Goal: Task Accomplishment & Management: Manage account settings

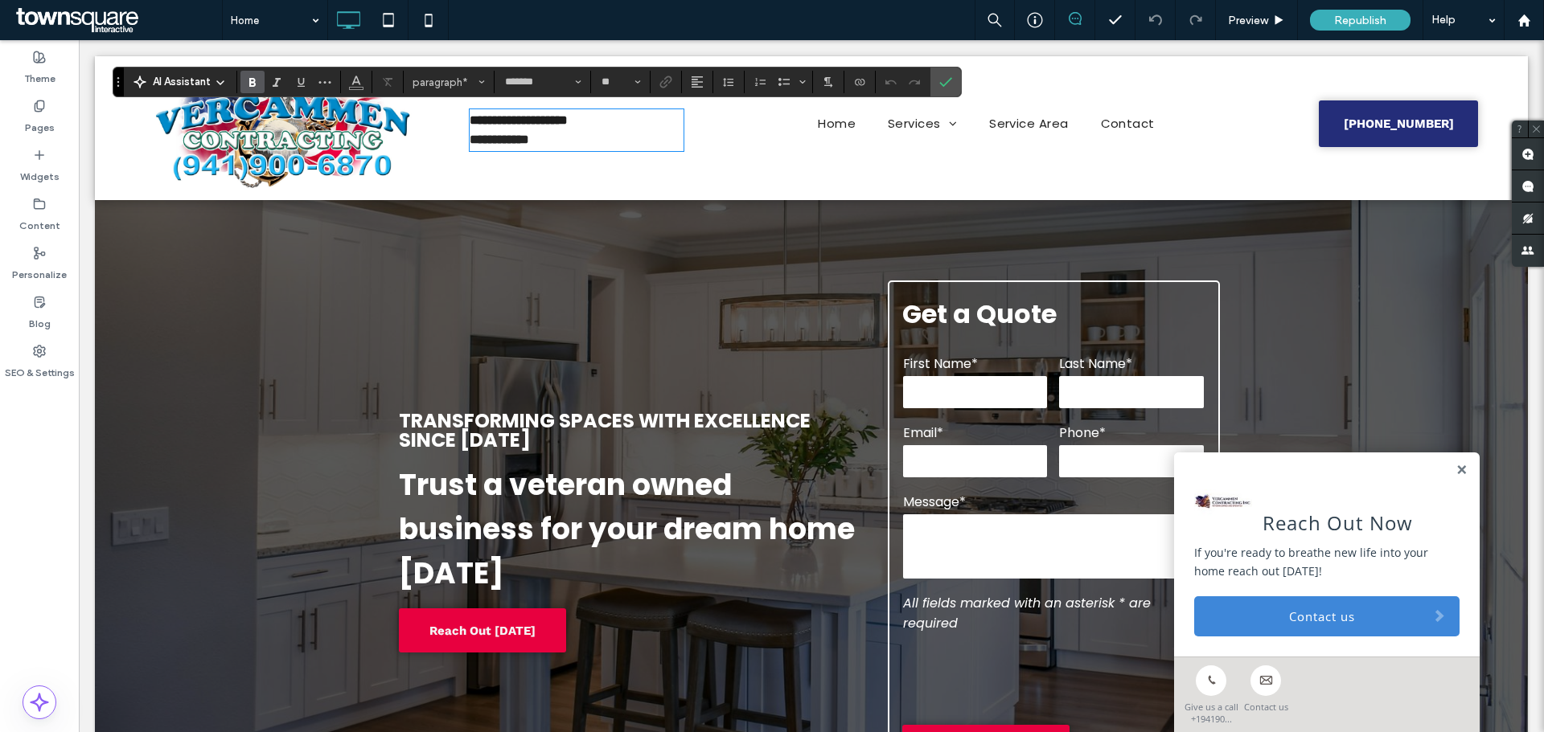
click at [613, 130] on p "**********" at bounding box center [577, 139] width 214 height 19
click at [470, 117] on span "**********" at bounding box center [519, 120] width 98 height 12
click at [694, 130] on div "Home Services Remodeling and Additions New Construction Decks and Docks New Poo…" at bounding box center [987, 128] width 587 height 120
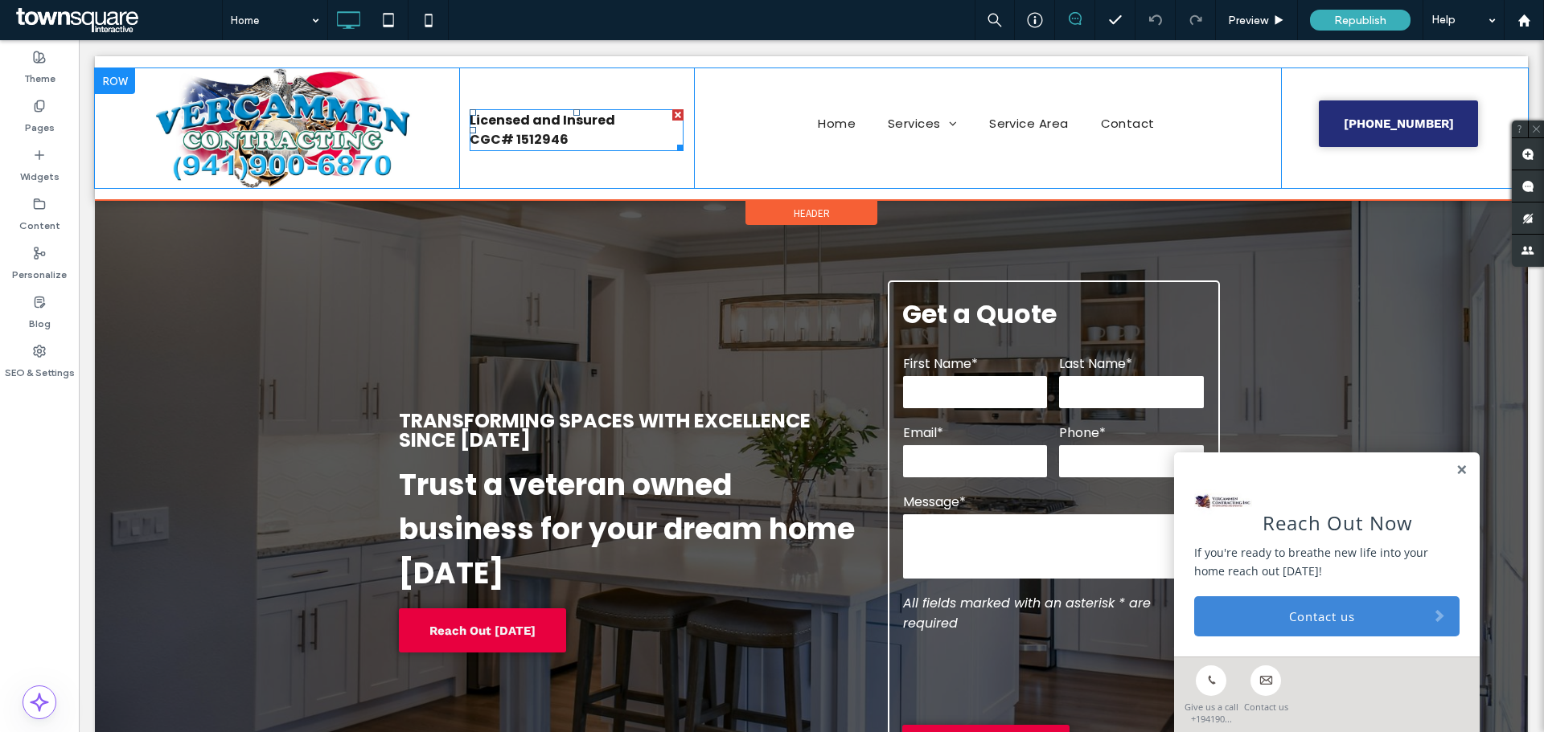
click at [641, 129] on h2 "Licensed and Insured" at bounding box center [577, 120] width 214 height 19
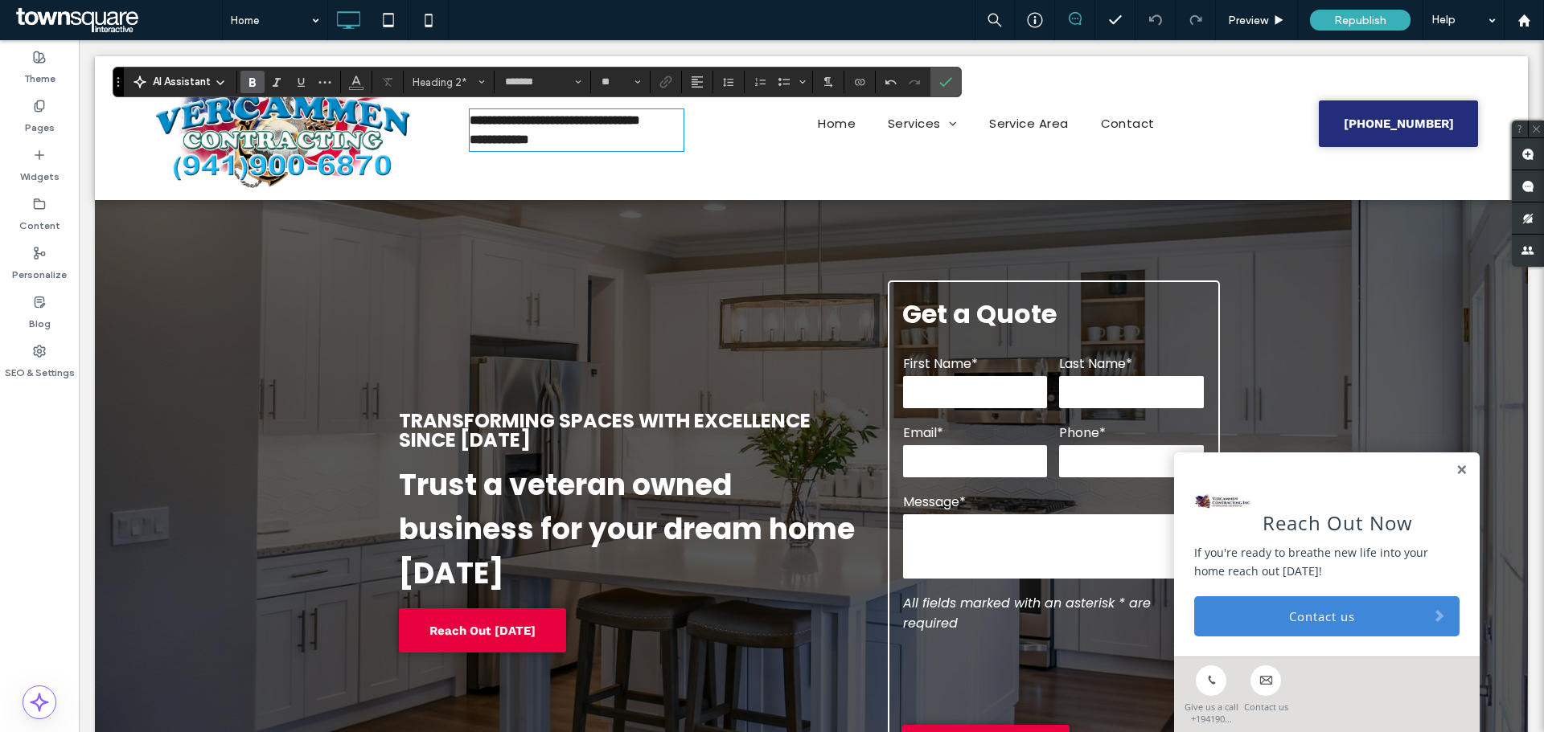
click at [522, 130] on h2 "**********" at bounding box center [577, 120] width 214 height 19
click at [1365, 20] on span "Republish" at bounding box center [1360, 21] width 52 height 14
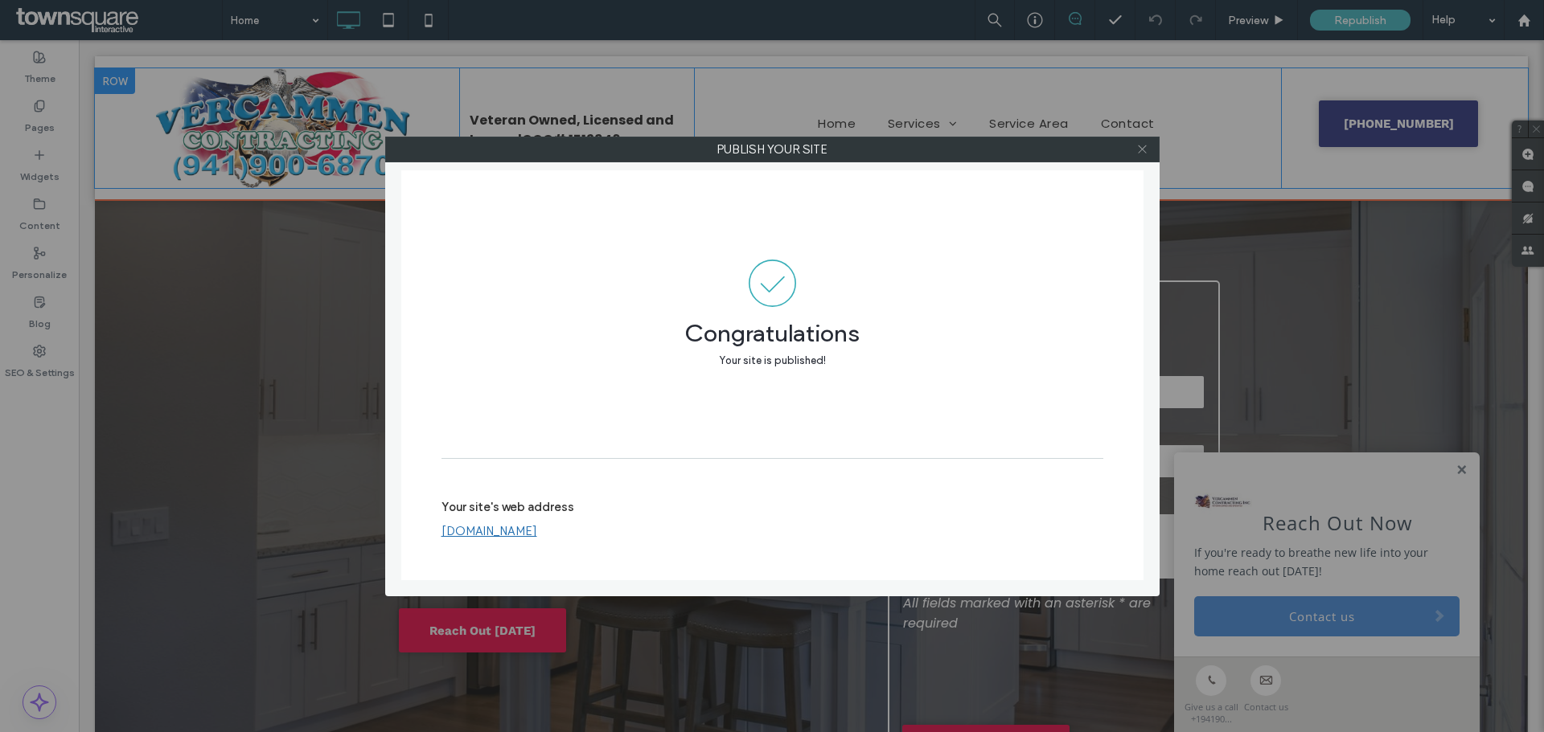
click at [1146, 148] on icon at bounding box center [1142, 149] width 12 height 12
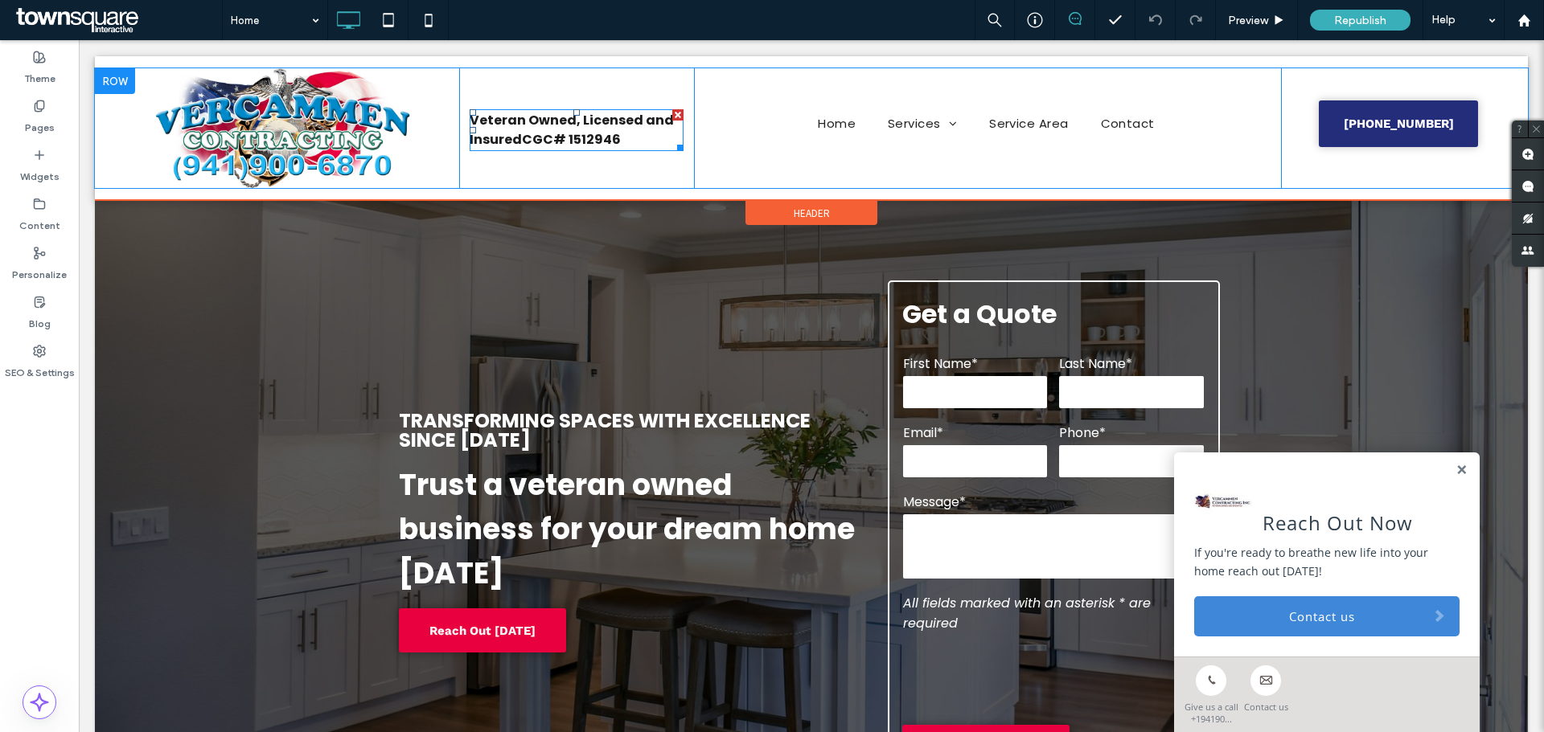
click at [568, 121] on span "Veteran Owned, Licensed and Insured" at bounding box center [572, 130] width 204 height 38
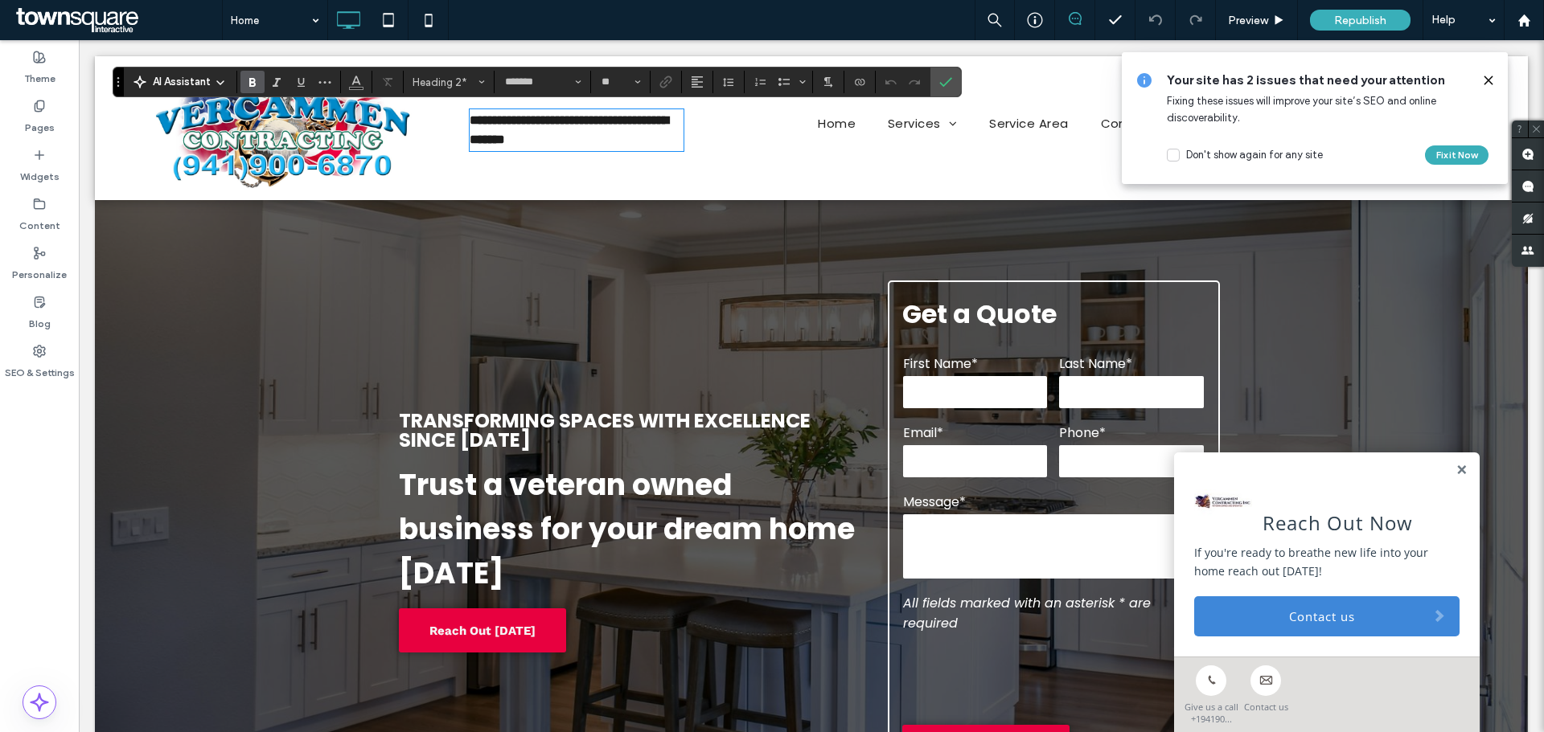
click at [576, 121] on span "**********" at bounding box center [557, 120] width 174 height 12
click at [610, 144] on strong "**********" at bounding box center [601, 139] width 59 height 12
click at [580, 122] on h2 "**********" at bounding box center [577, 120] width 214 height 19
click at [1491, 81] on icon at bounding box center [1488, 80] width 13 height 13
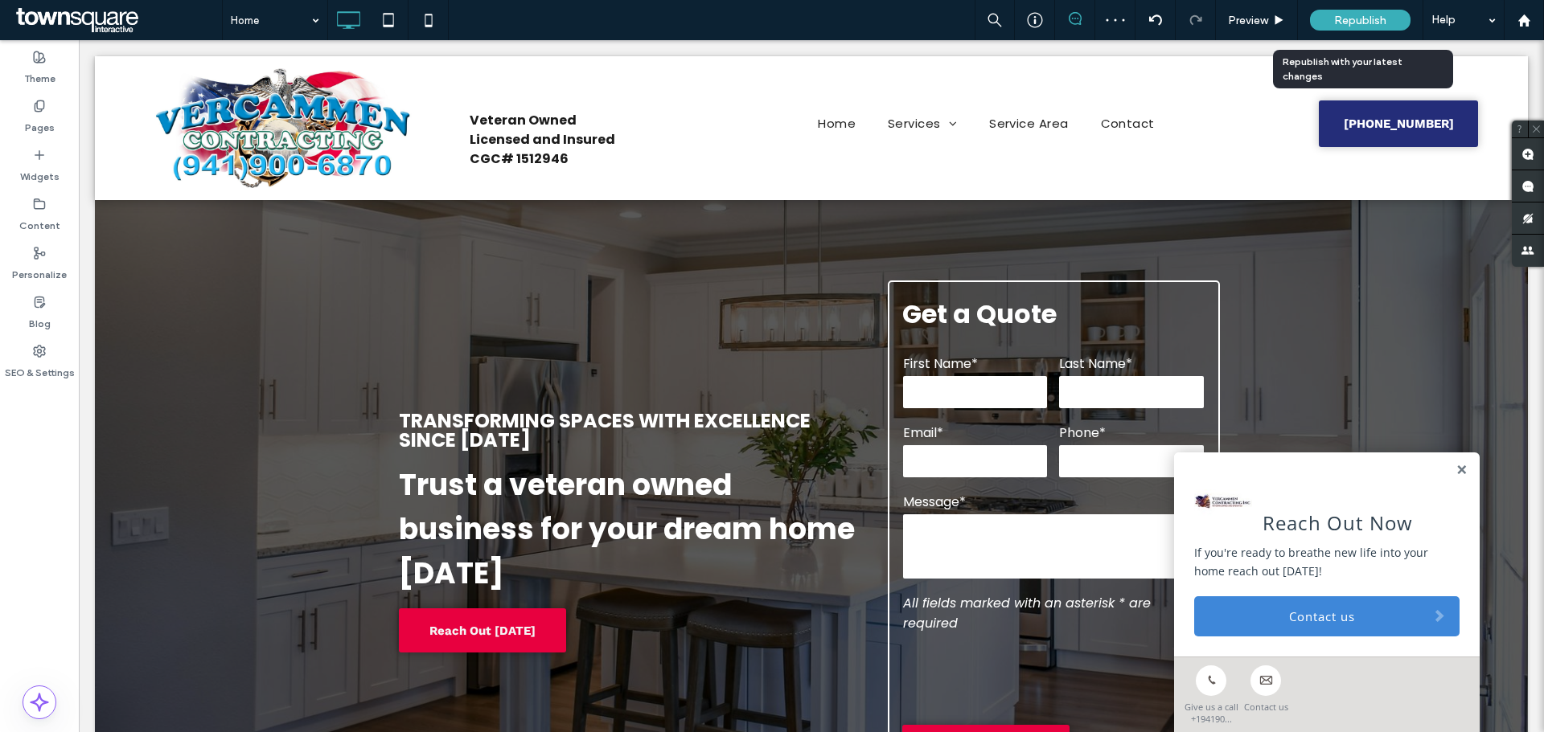
click at [1355, 20] on span "Republish" at bounding box center [1360, 21] width 52 height 14
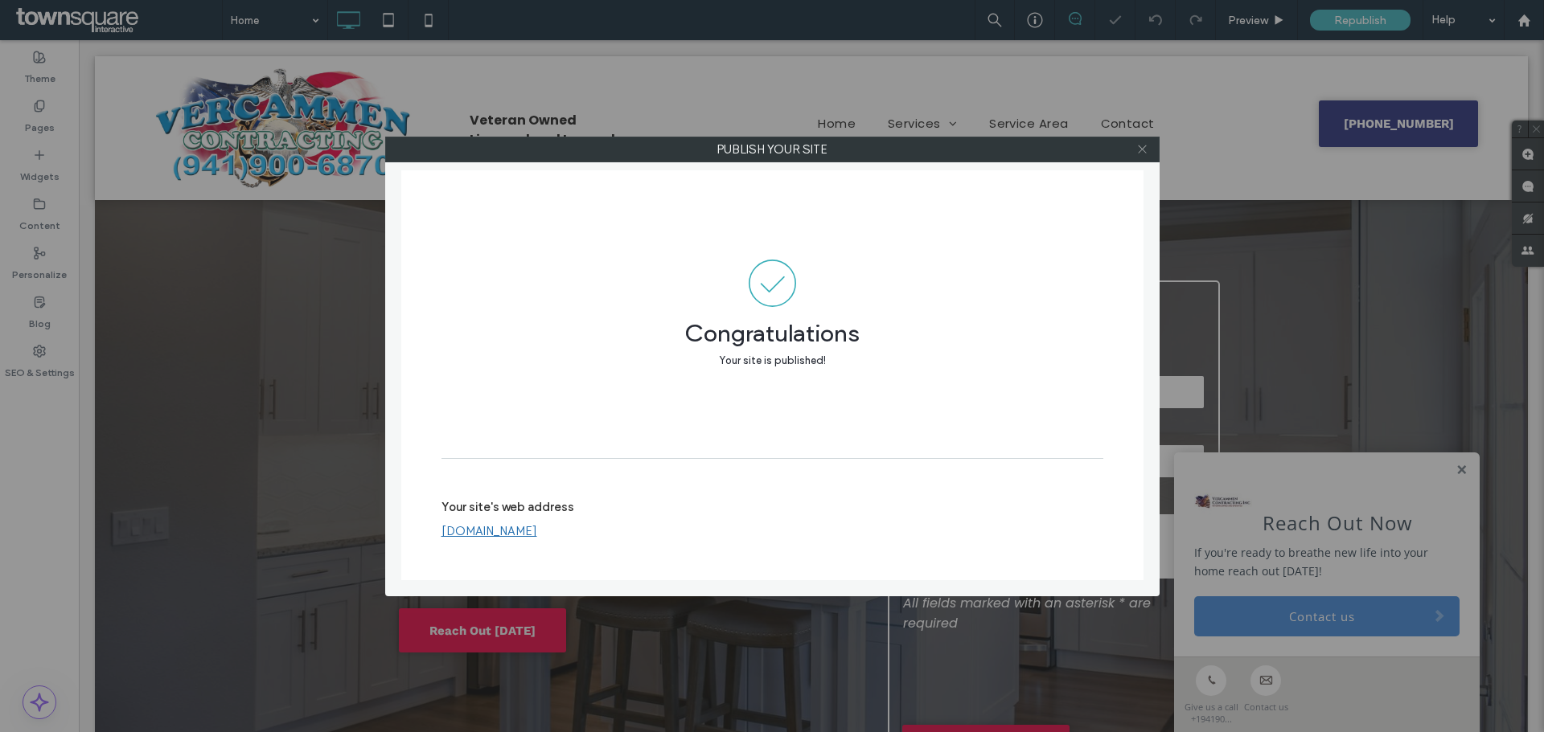
click at [1145, 149] on icon at bounding box center [1142, 149] width 12 height 12
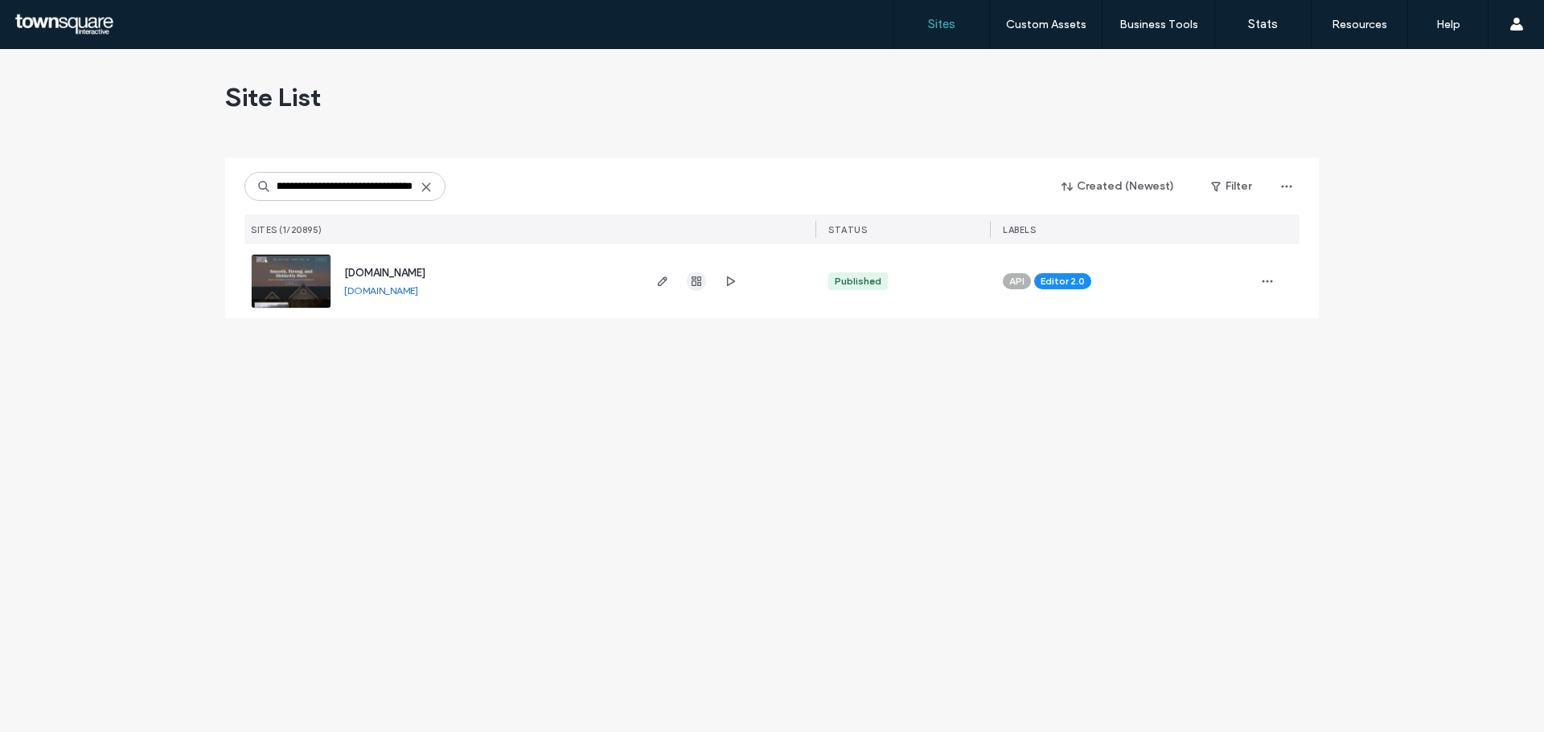
type input "**********"
click at [699, 285] on icon "button" at bounding box center [696, 281] width 13 height 13
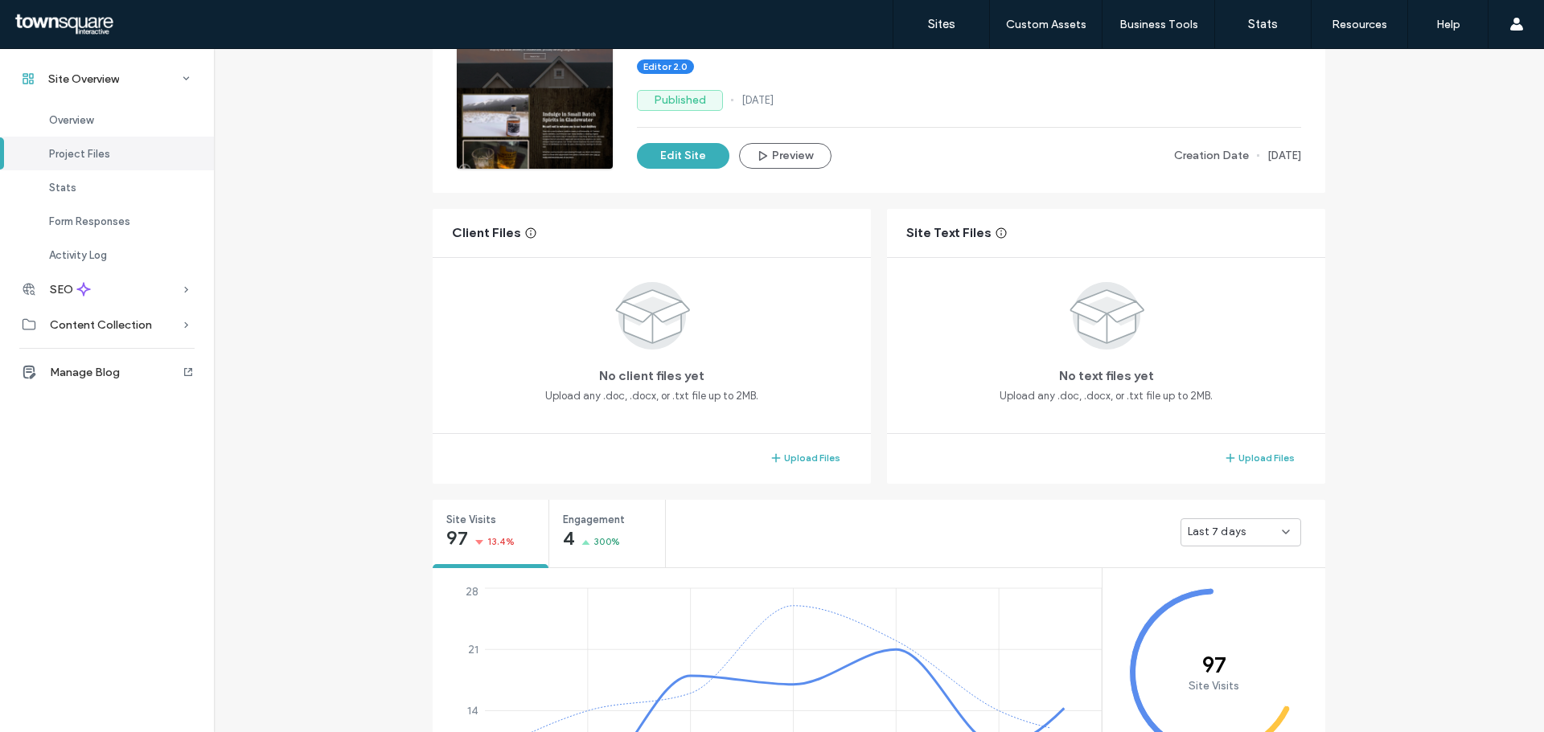
scroll to position [322, 0]
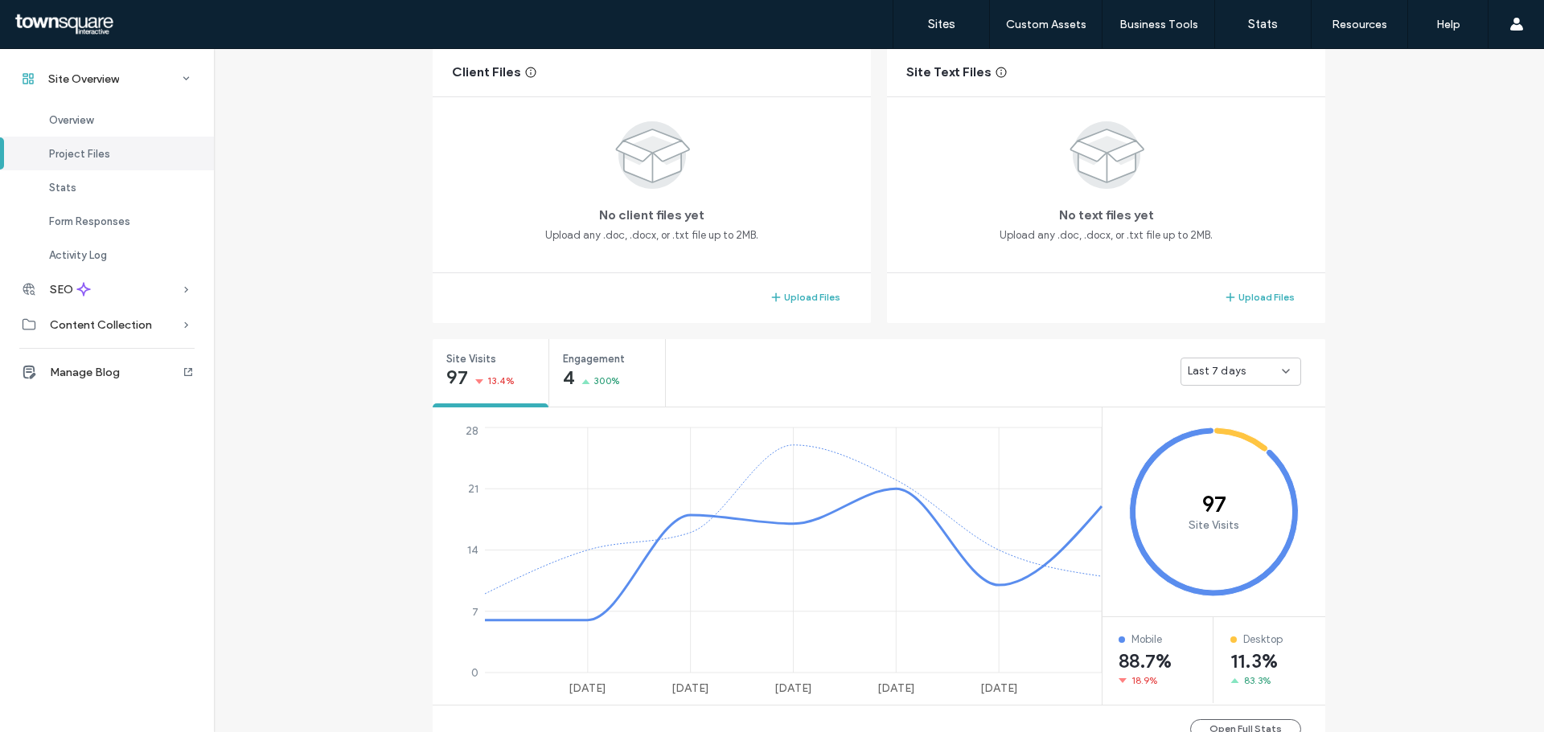
click at [1226, 369] on span "Last 7 days" at bounding box center [1216, 371] width 58 height 16
click at [1204, 449] on span "Last 30 days" at bounding box center [1214, 457] width 64 height 16
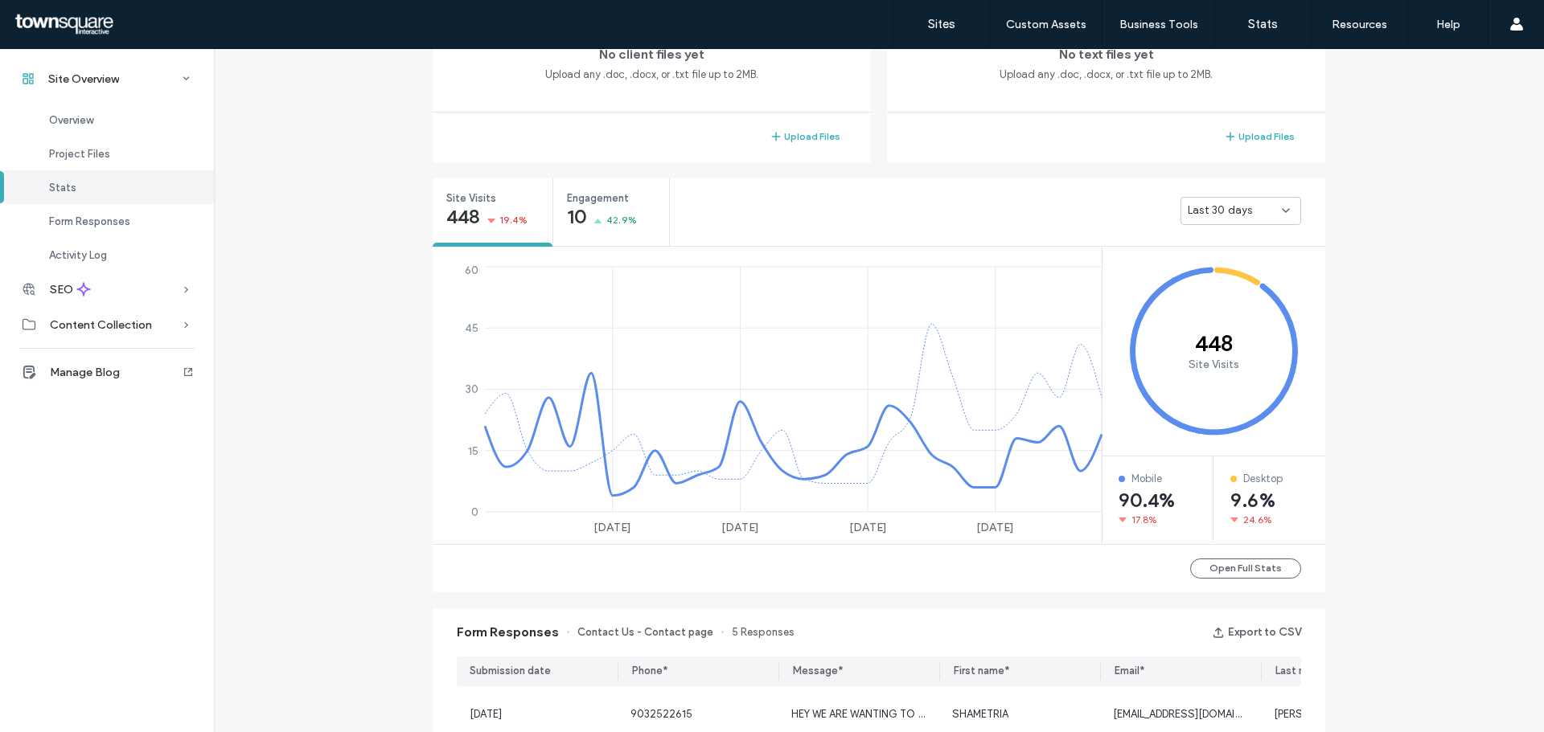
scroll to position [643, 0]
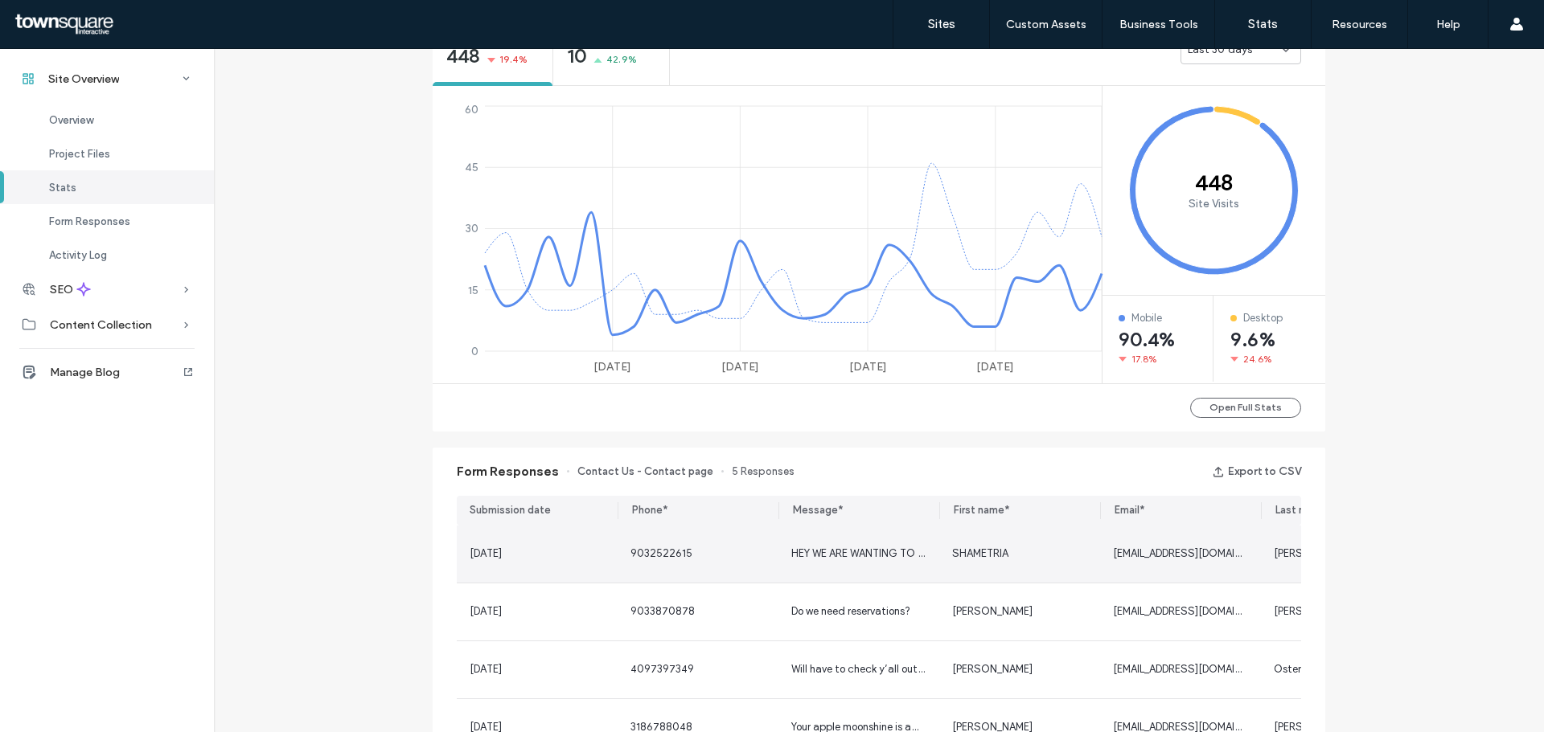
click at [814, 551] on span "HEY WE ARE WANTING TO PLAN A EVENING TO COME VISIT" at bounding box center [932, 554] width 283 height 12
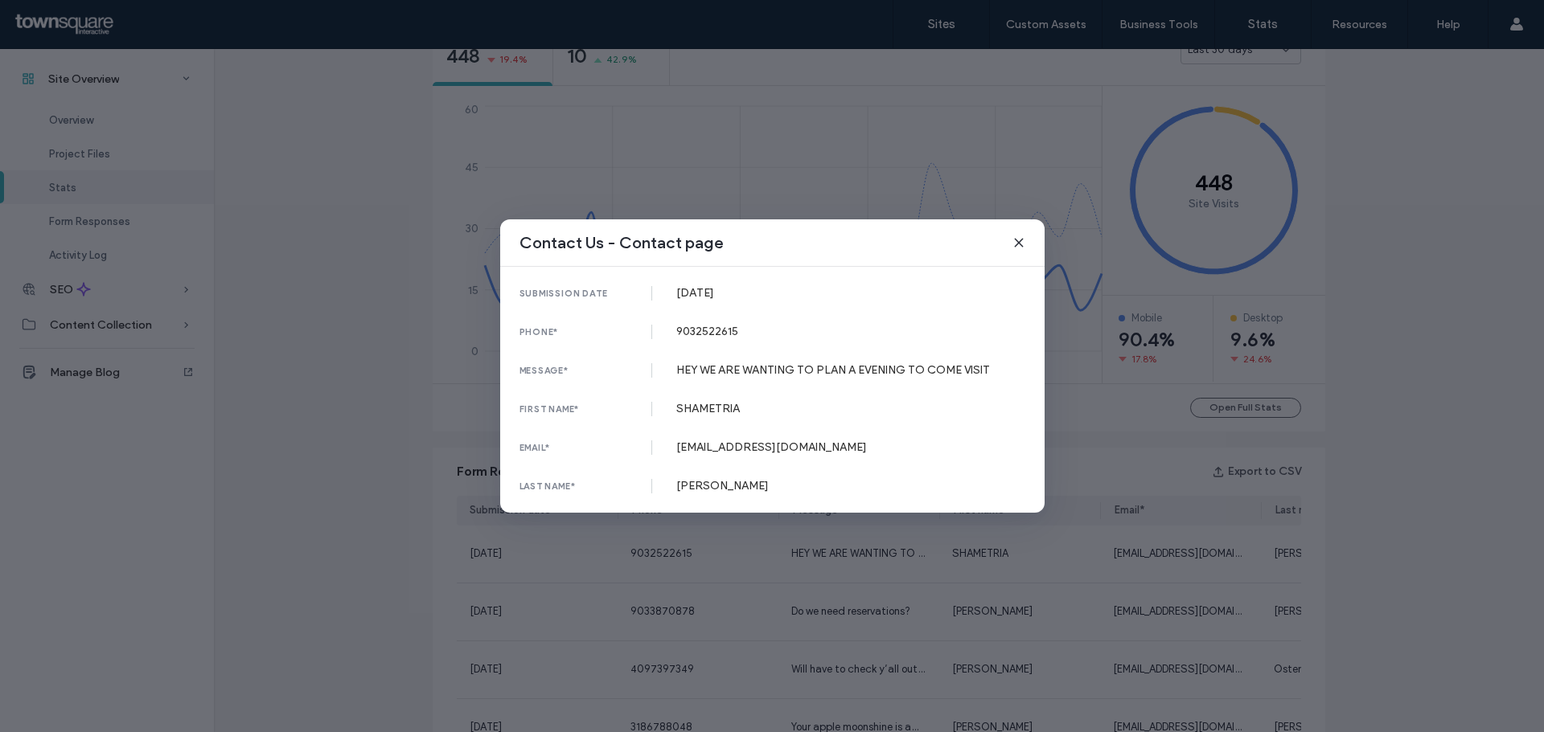
click at [1019, 236] on span at bounding box center [1018, 242] width 13 height 21
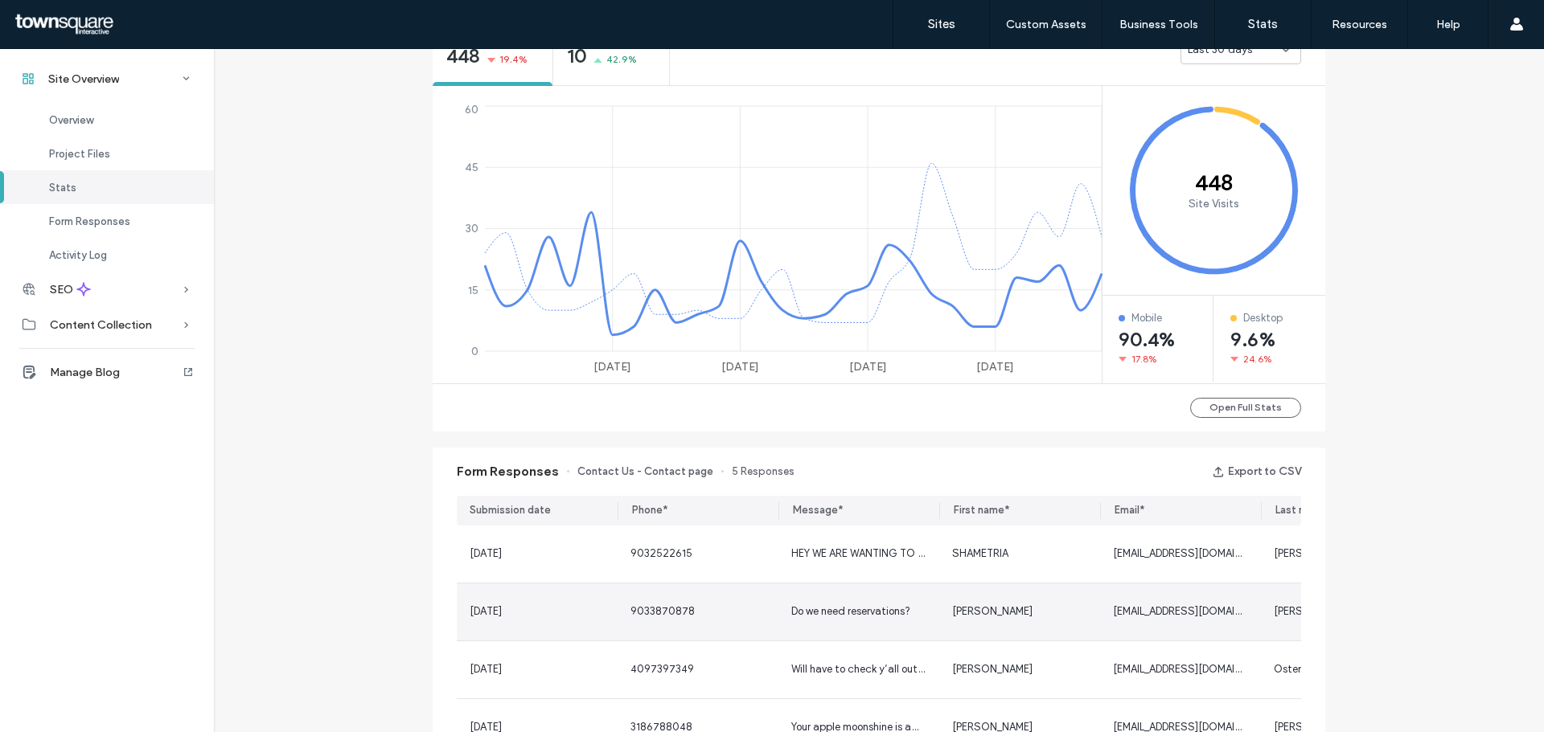
click at [833, 613] on span "Do we need reservations?" at bounding box center [850, 611] width 119 height 12
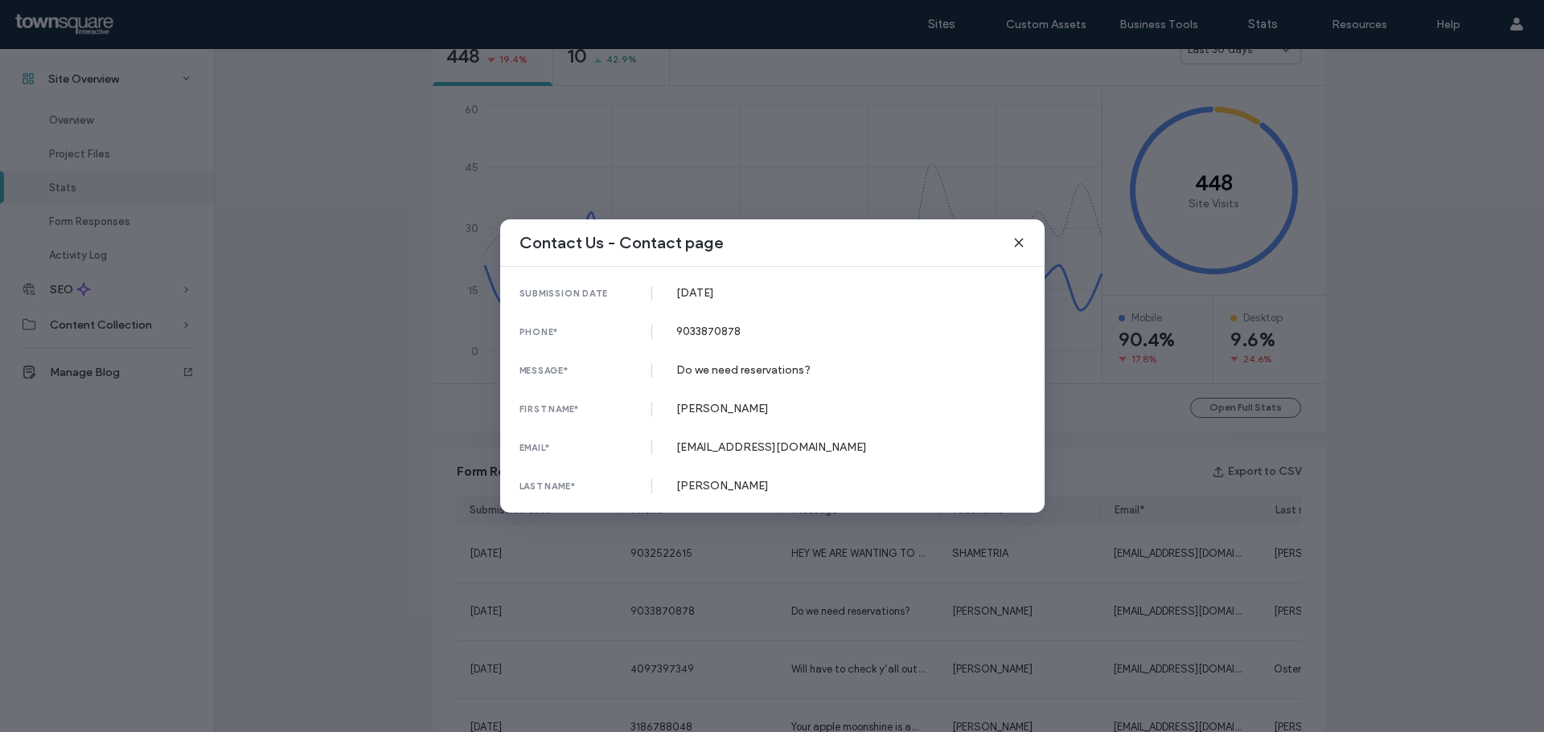
click at [1022, 245] on icon at bounding box center [1018, 242] width 13 height 13
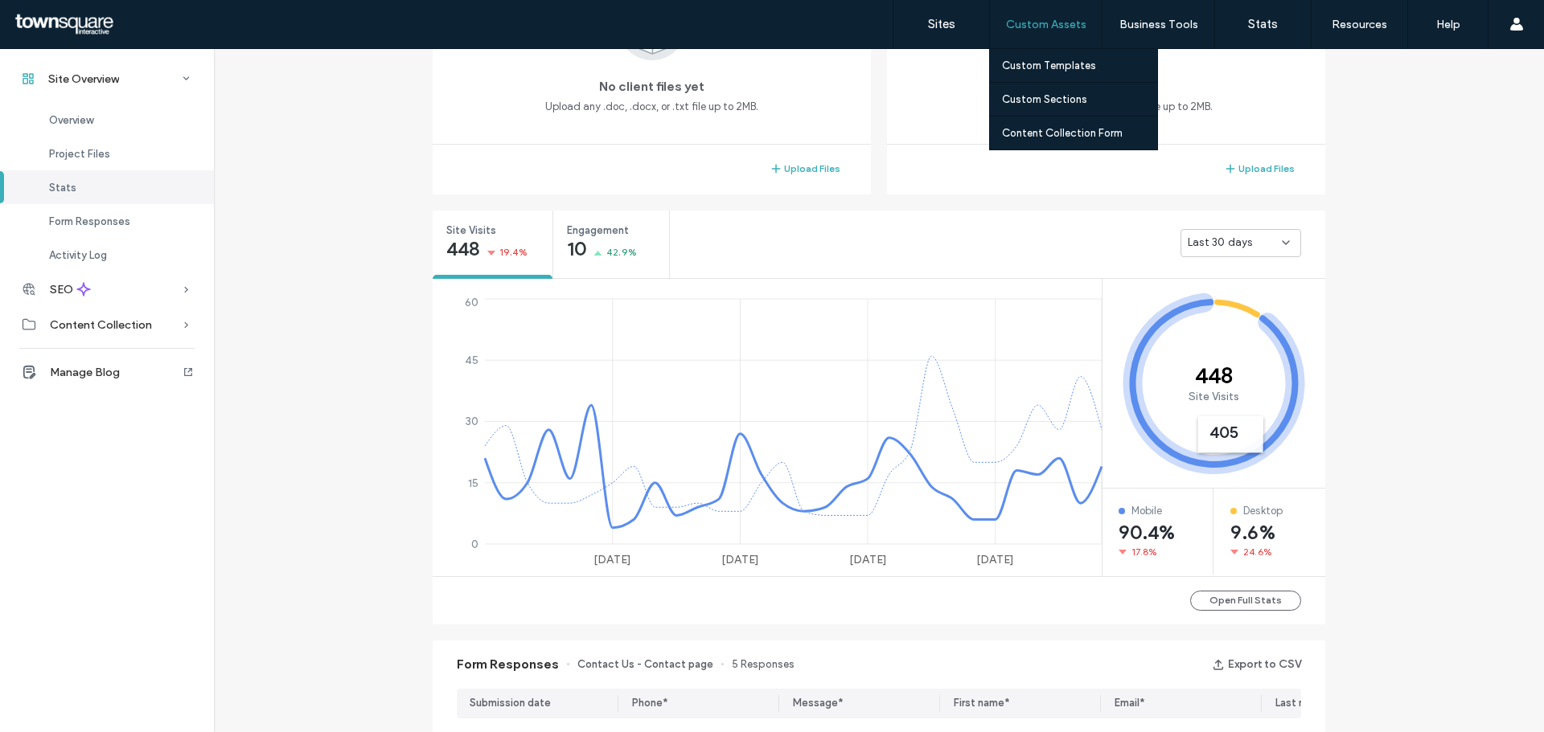
scroll to position [402, 0]
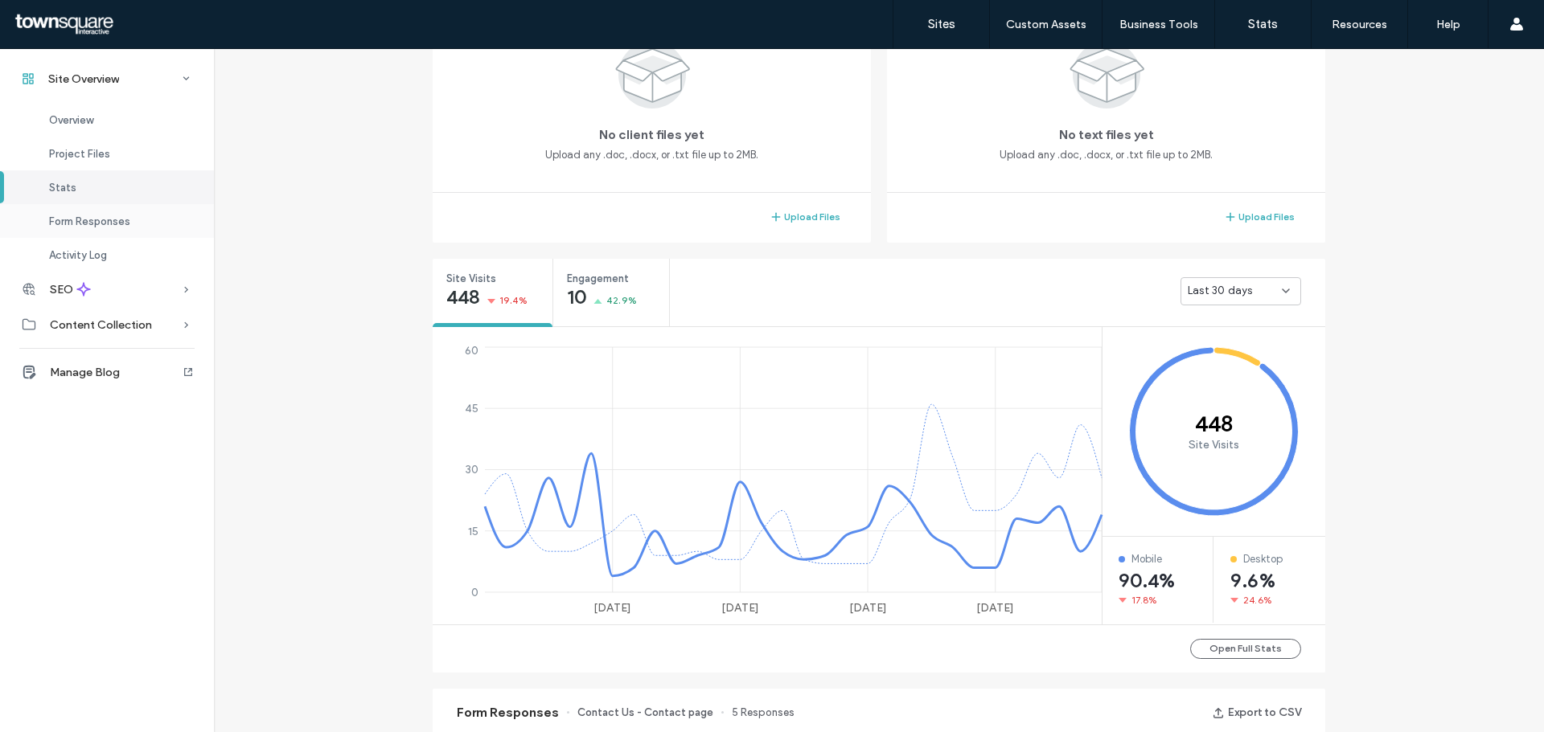
click at [119, 217] on span "Form Responses" at bounding box center [89, 221] width 81 height 12
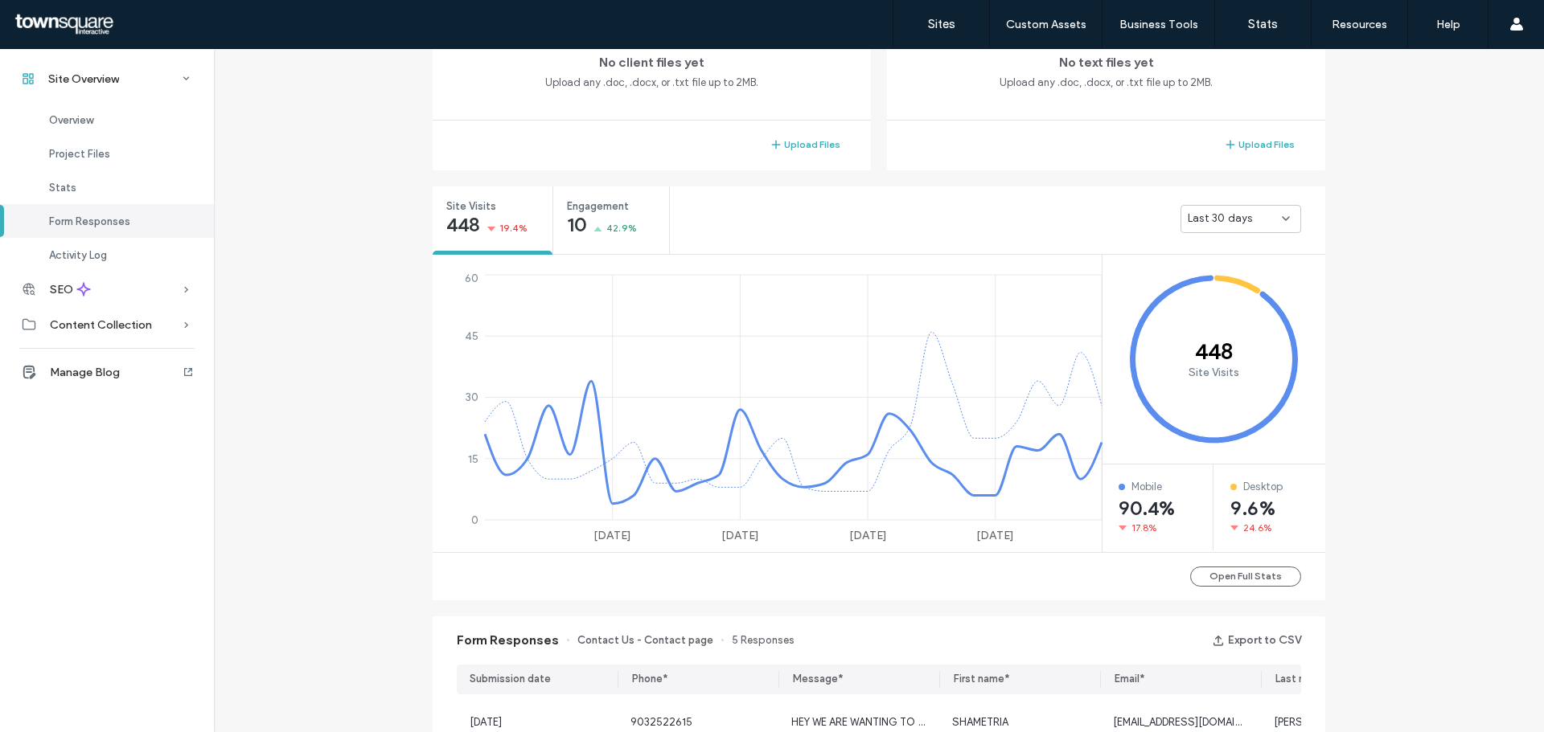
scroll to position [472, 0]
click at [1262, 232] on div "Last 30 days" at bounding box center [1240, 221] width 121 height 28
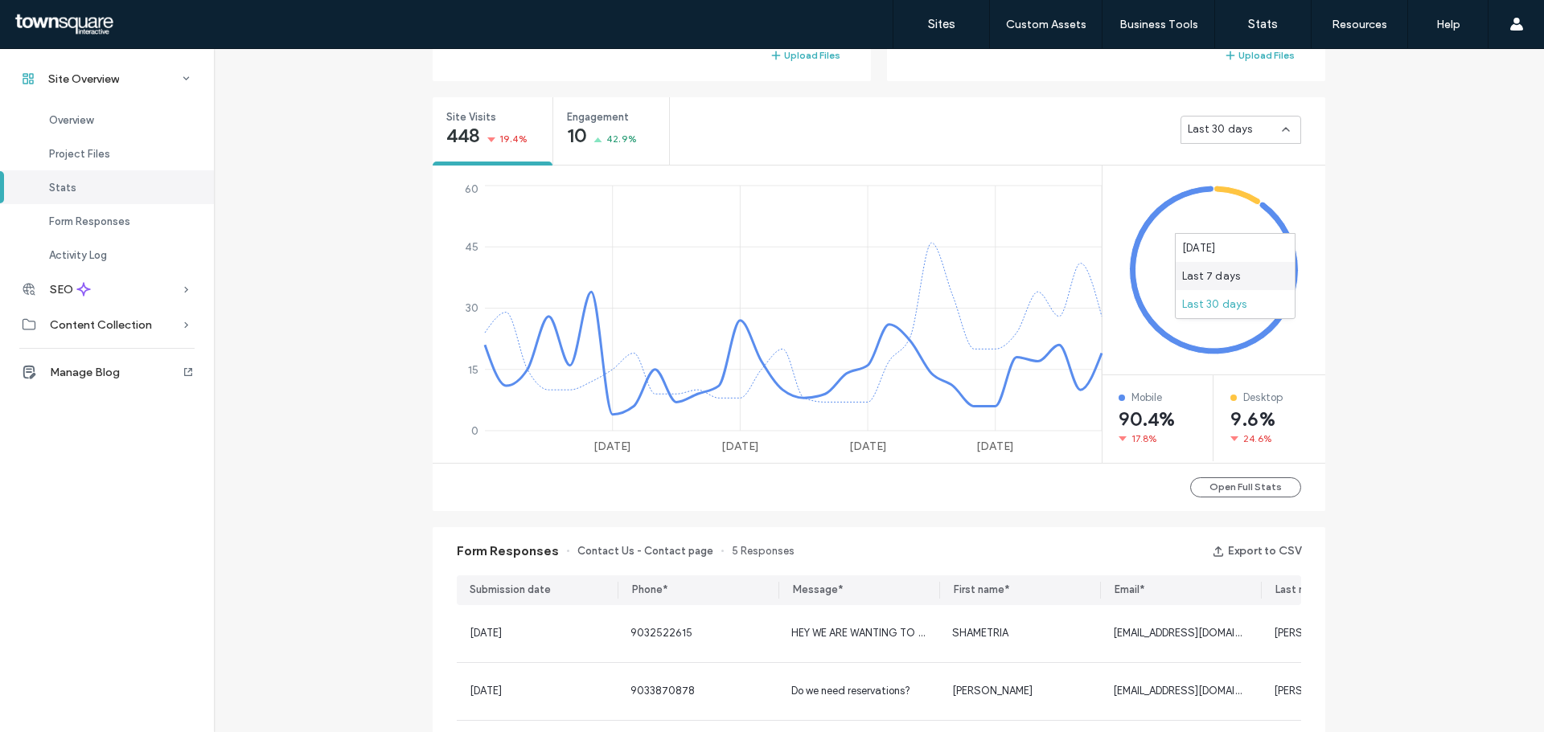
scroll to position [472, 0]
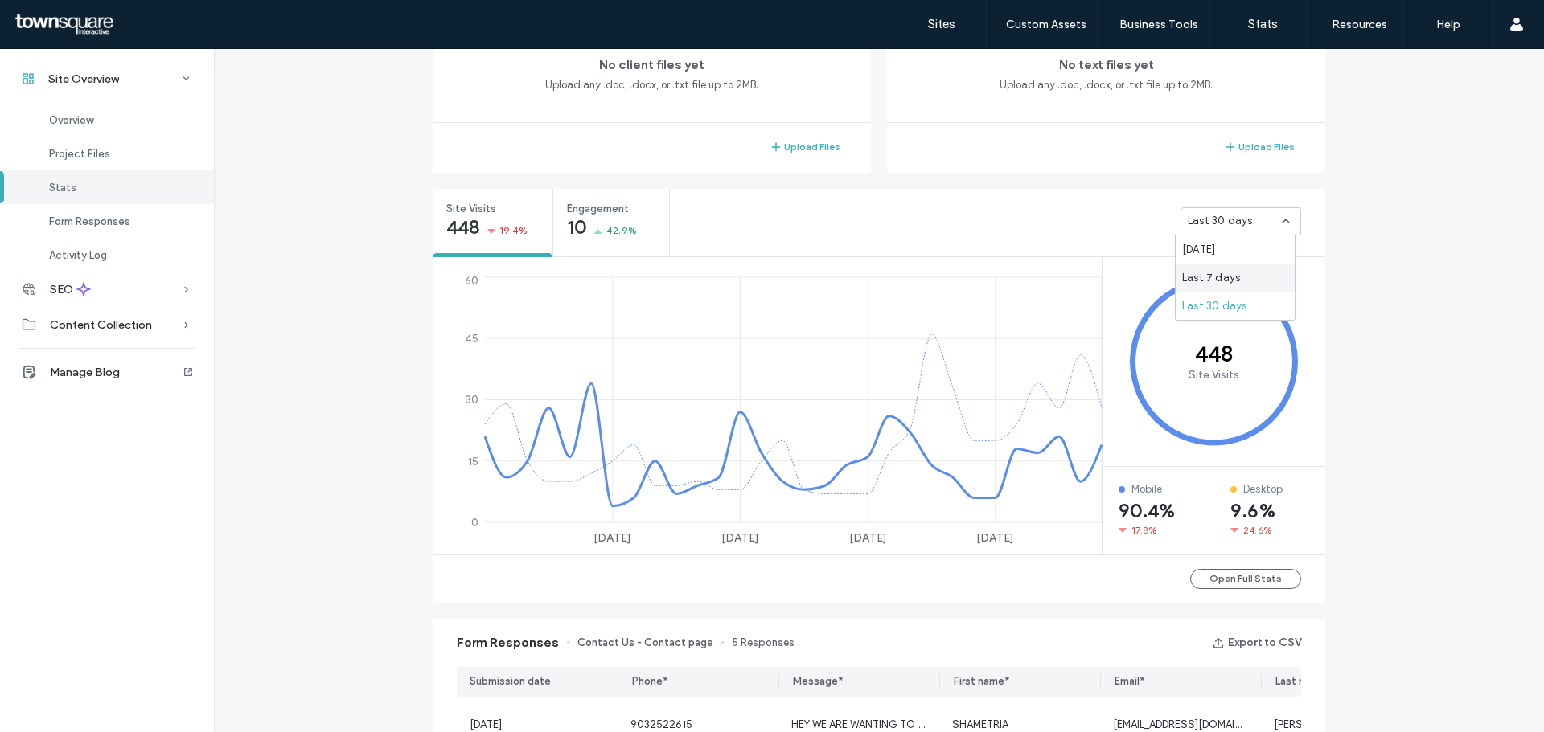
click at [1371, 237] on div "Site Overview [DOMAIN_NAME] Site ID: df4f6e36 [URL][DOMAIN_NAME] Editor 2.0 Pub…" at bounding box center [879, 542] width 1330 height 1930
click at [1217, 583] on button "Open Full Stats" at bounding box center [1245, 579] width 111 height 20
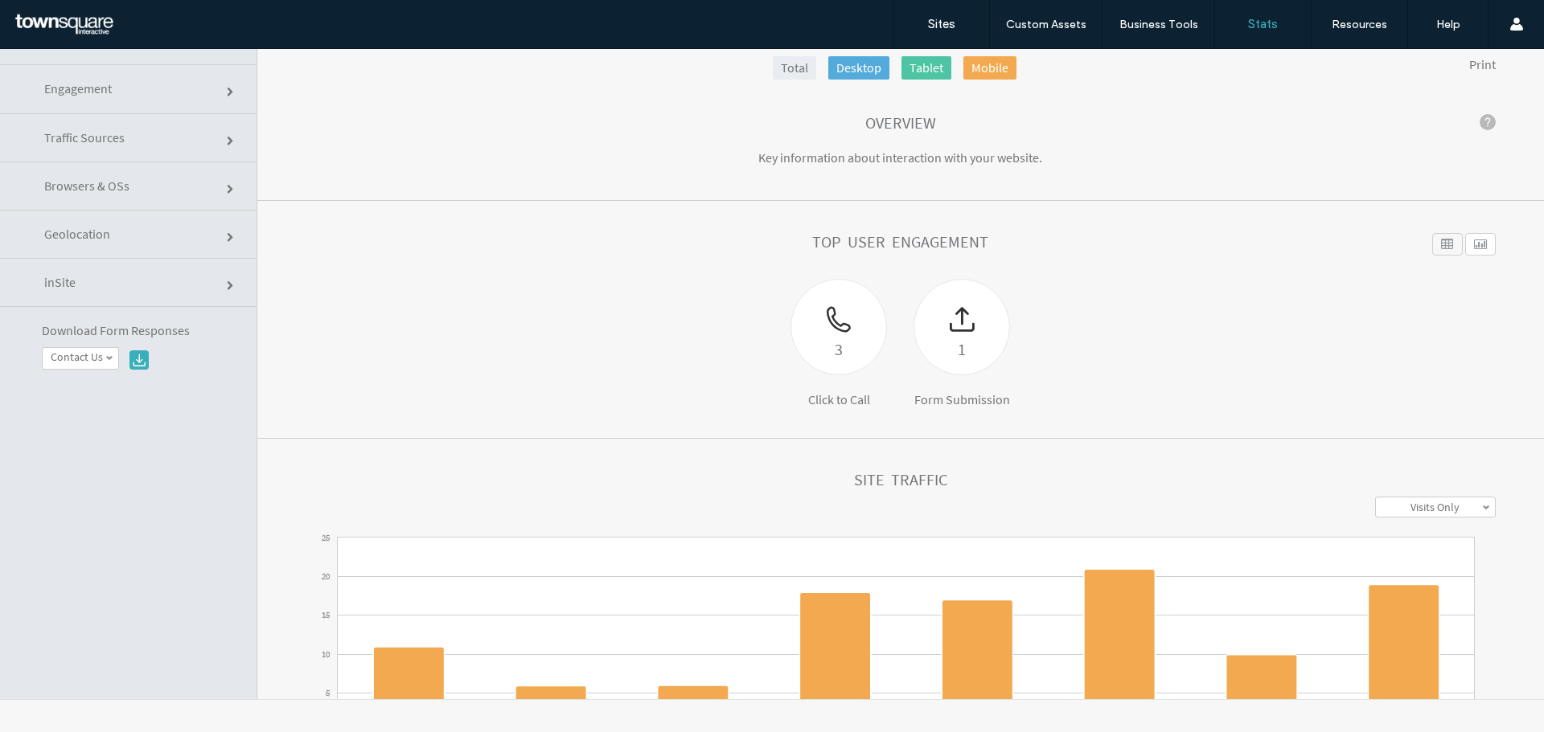
click at [1432, 241] on div at bounding box center [1447, 244] width 31 height 23
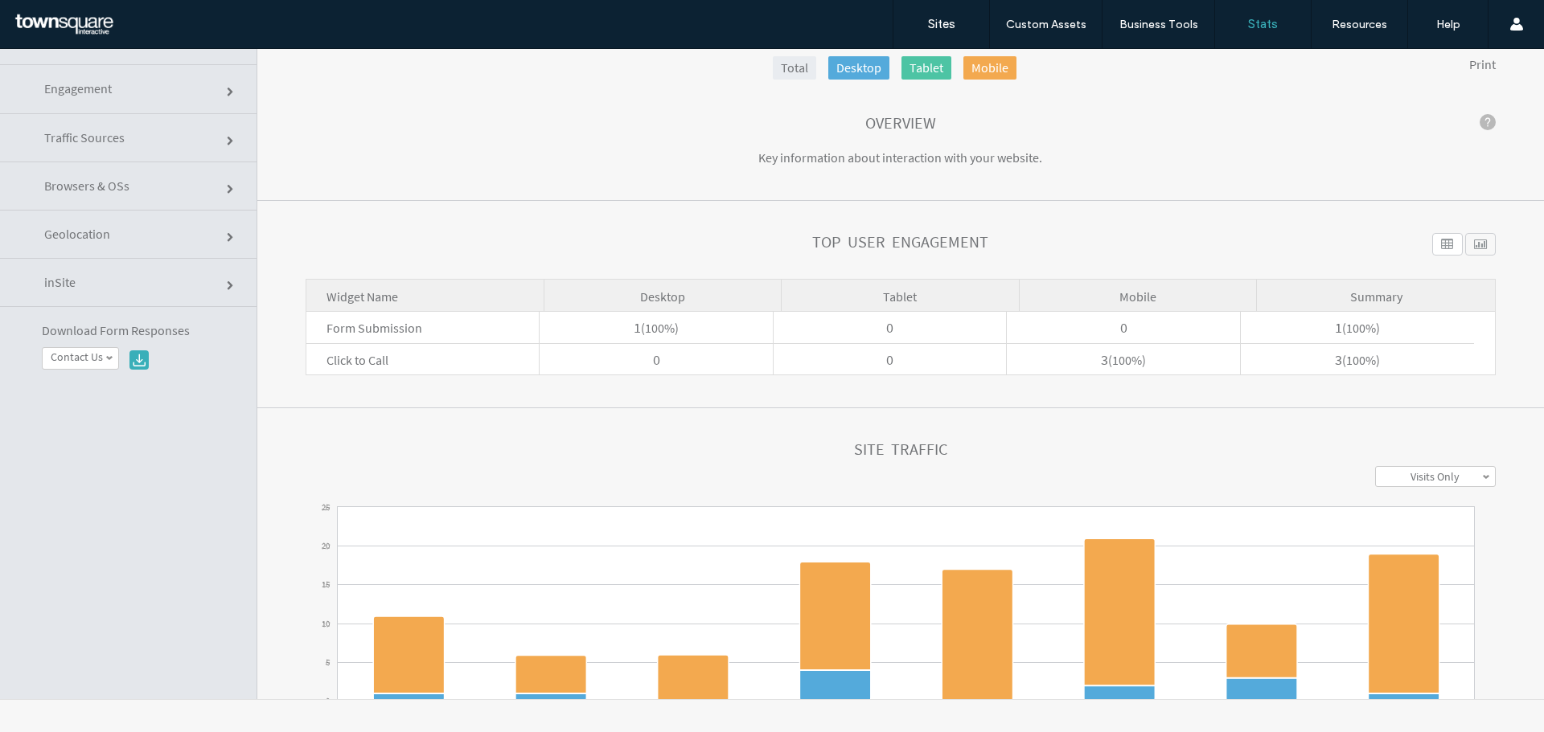
click at [1432, 241] on div at bounding box center [1447, 244] width 31 height 23
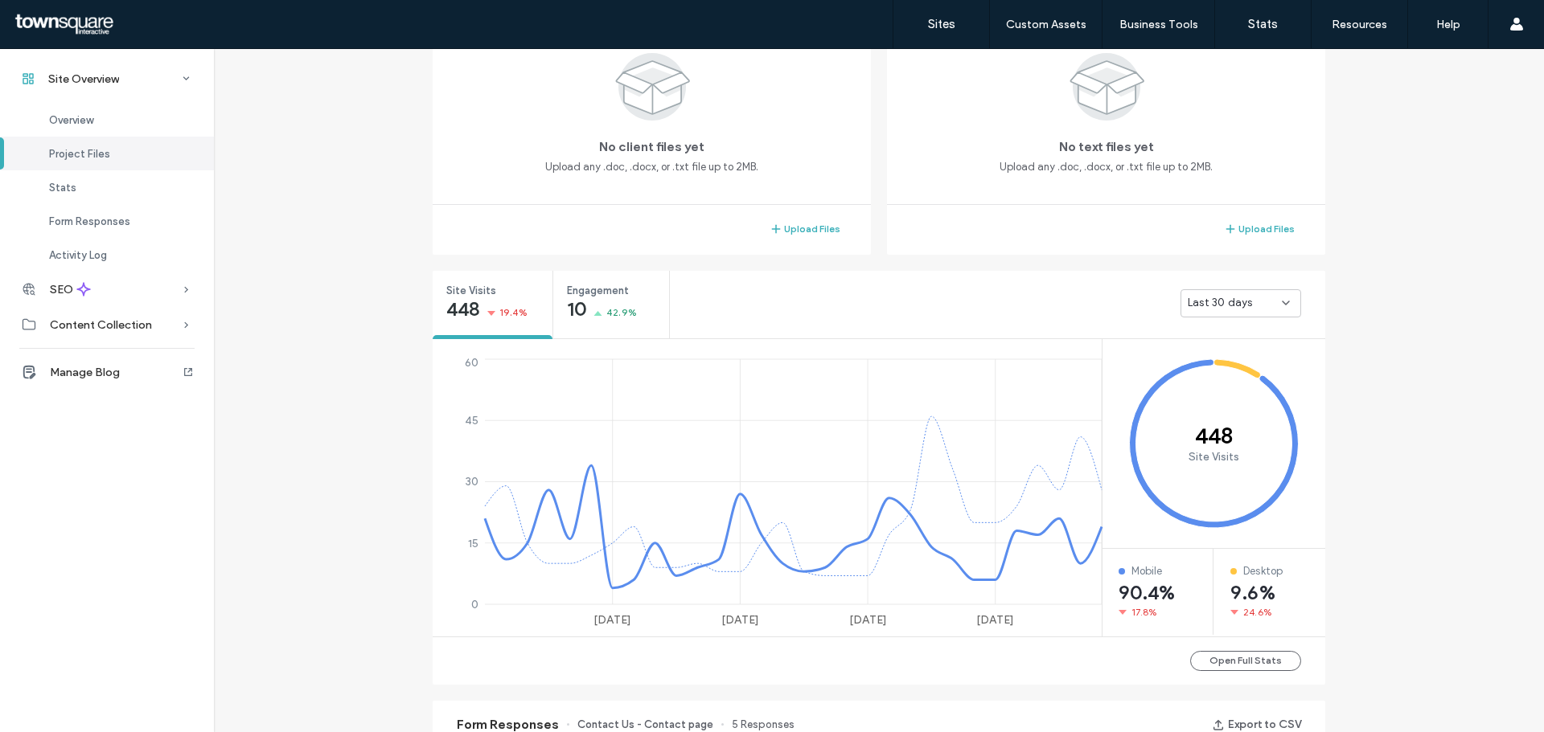
scroll to position [402, 0]
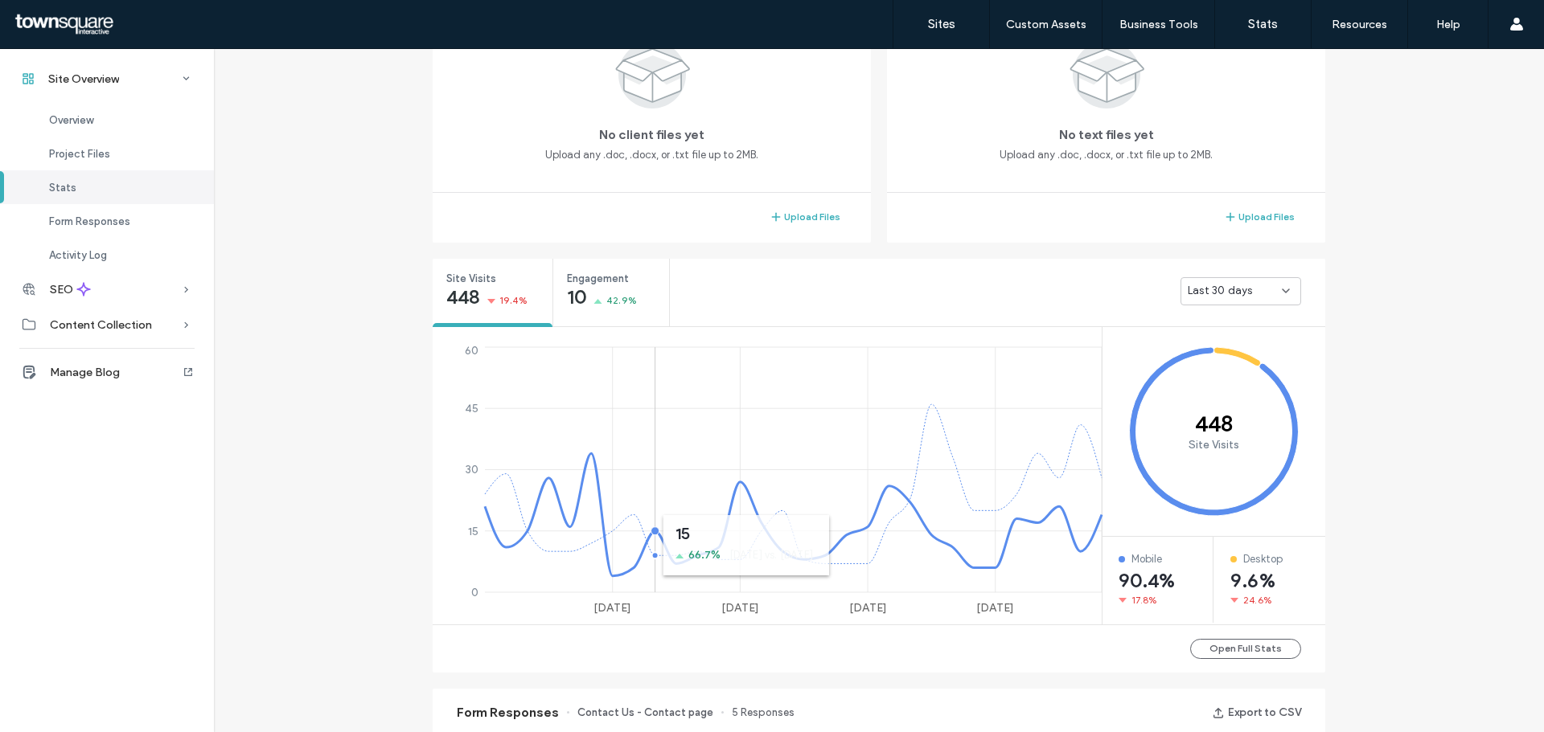
scroll to position [322, 0]
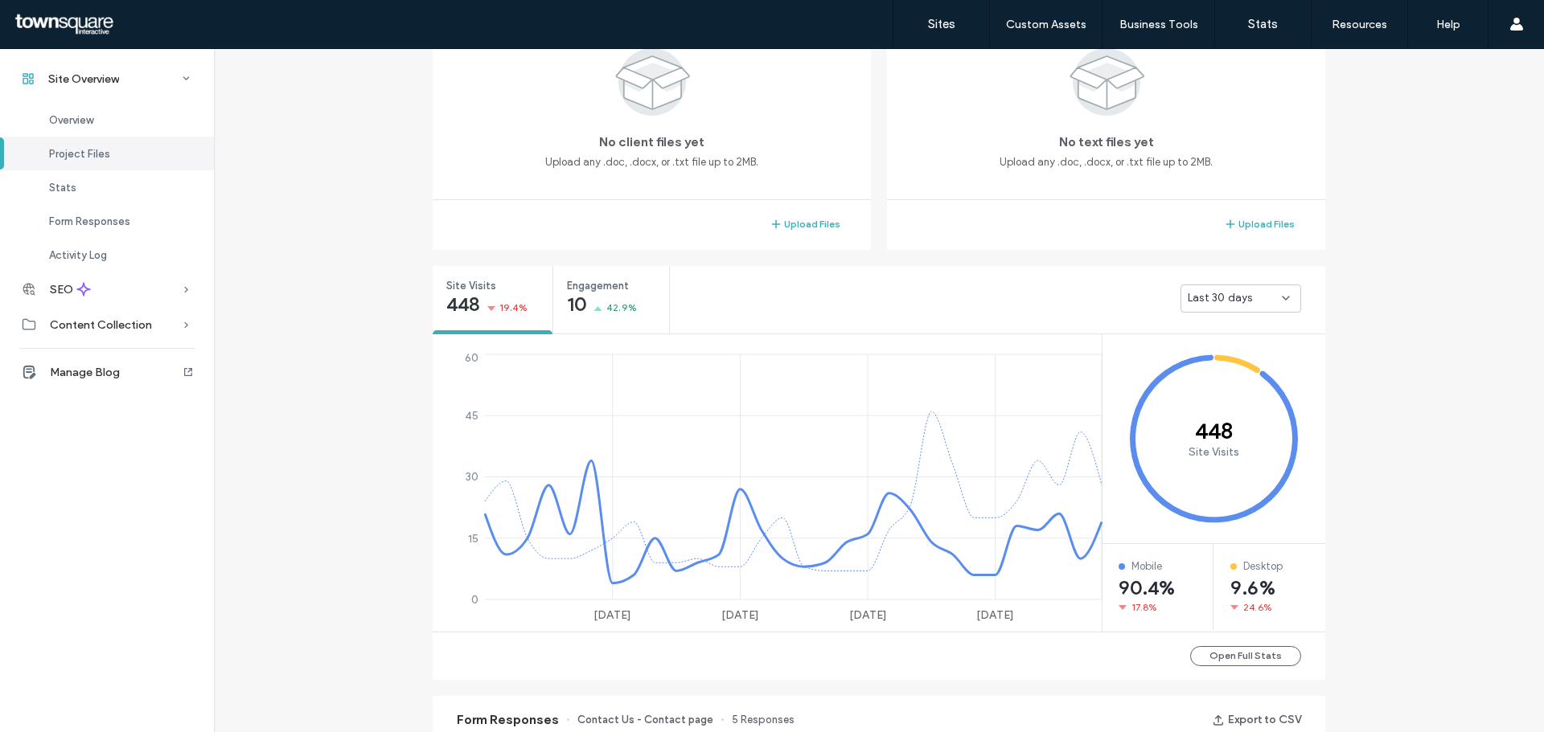
scroll to position [563, 0]
